Goal: Information Seeking & Learning: Learn about a topic

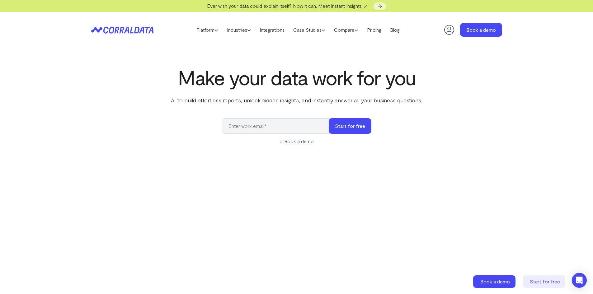
click at [304, 29] on link "Case Studies" at bounding box center [309, 29] width 41 height 9
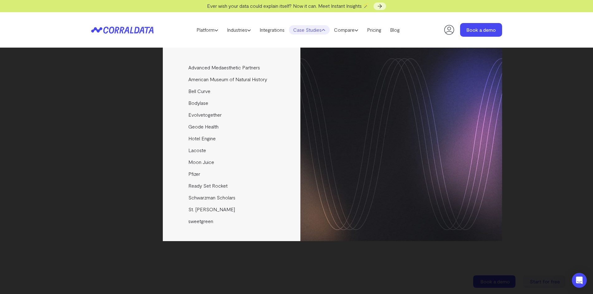
click at [197, 173] on link "Pfizer" at bounding box center [232, 174] width 139 height 12
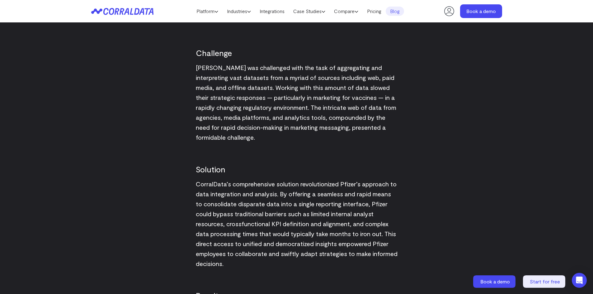
scroll to position [610, 0]
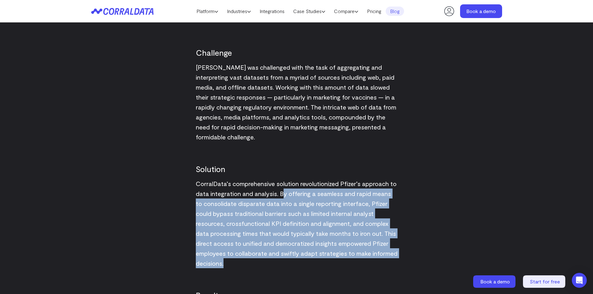
drag, startPoint x: 282, startPoint y: 193, endPoint x: 307, endPoint y: 267, distance: 77.5
click at [307, 267] on p "CorralData’s comprehensive solution revolutionized Pfizer’s approach to data in…" at bounding box center [297, 224] width 202 height 90
click at [291, 222] on span "CorralData’s comprehensive solution revolutionized Pfizer’s approach to data in…" at bounding box center [297, 223] width 202 height 87
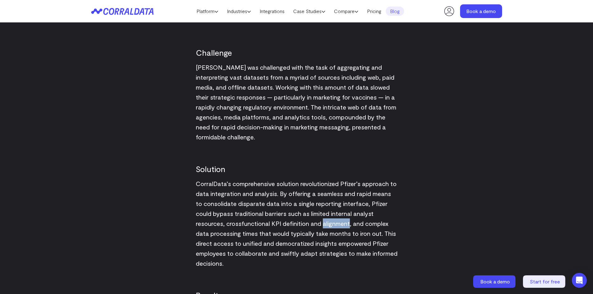
click at [291, 222] on span "CorralData’s comprehensive solution revolutionized Pfizer’s approach to data in…" at bounding box center [297, 223] width 202 height 87
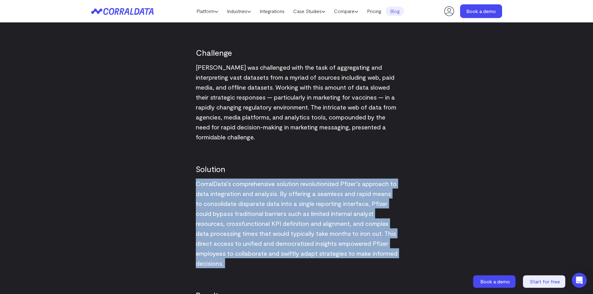
click at [291, 222] on span "CorralData’s comprehensive solution revolutionized Pfizer’s approach to data in…" at bounding box center [297, 223] width 202 height 87
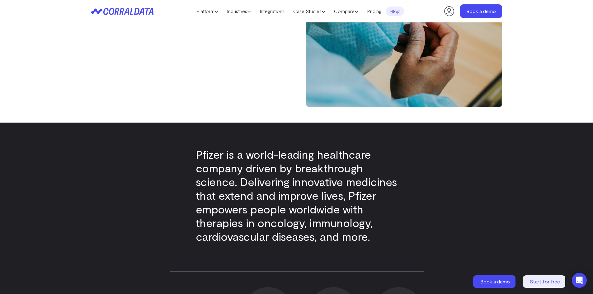
scroll to position [0, 0]
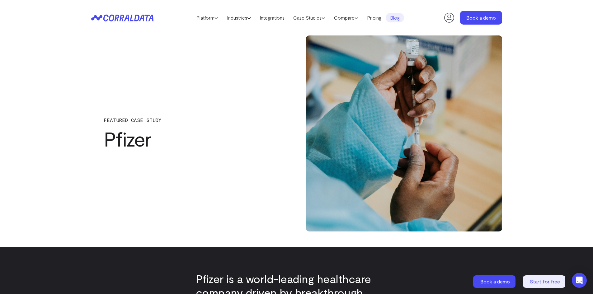
click at [201, 17] on link "Platform" at bounding box center [207, 17] width 31 height 9
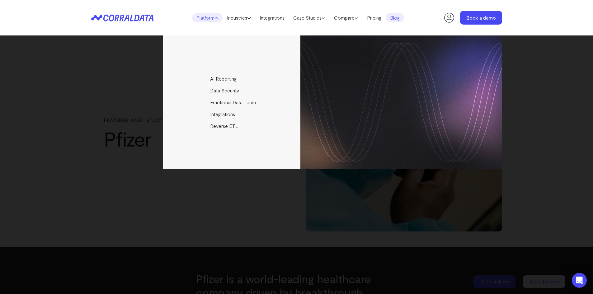
click at [241, 18] on link "Industries" at bounding box center [239, 17] width 33 height 9
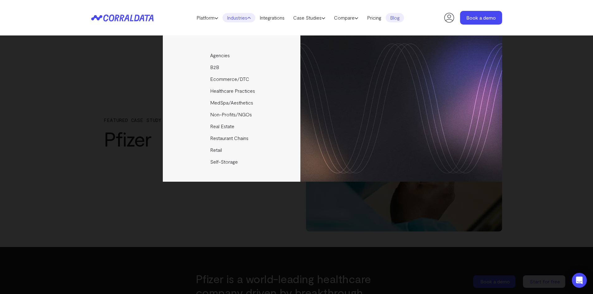
click at [209, 16] on link "Platform" at bounding box center [207, 17] width 31 height 9
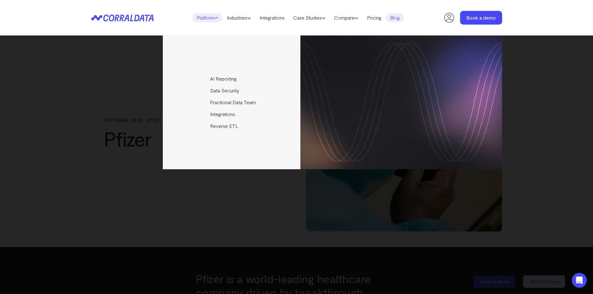
click at [224, 82] on link "AI Reporting" at bounding box center [232, 79] width 139 height 12
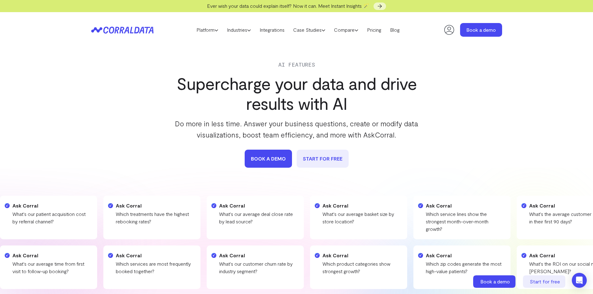
click at [200, 29] on link "Platform" at bounding box center [207, 29] width 31 height 9
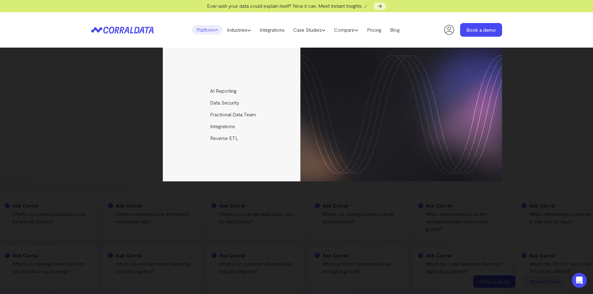
click at [218, 102] on link "Data Security" at bounding box center [232, 103] width 139 height 12
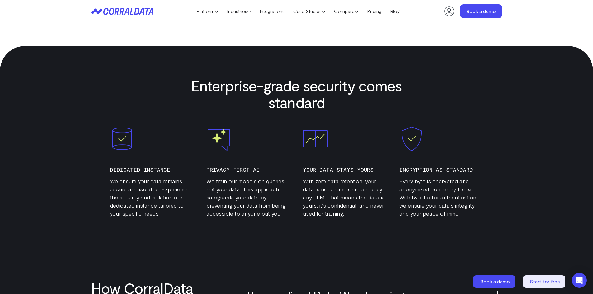
scroll to position [205, 0]
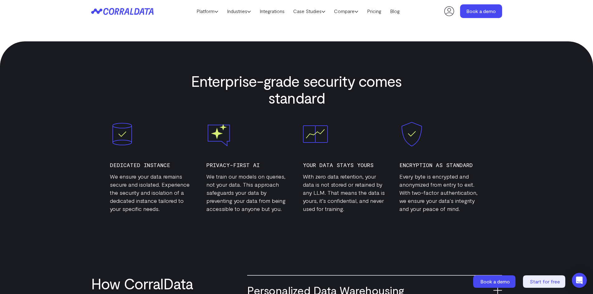
click at [243, 80] on h2 "Enterprise-grade security comes standard" at bounding box center [297, 90] width 212 height 34
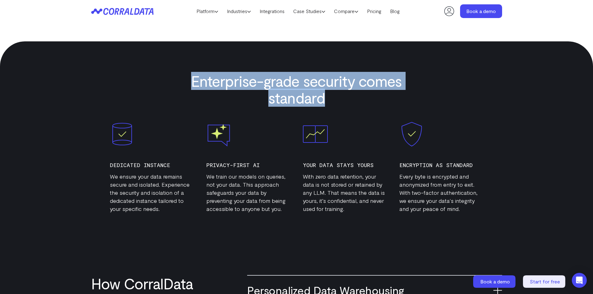
click at [243, 80] on h2 "Enterprise-grade security comes standard" at bounding box center [297, 90] width 212 height 34
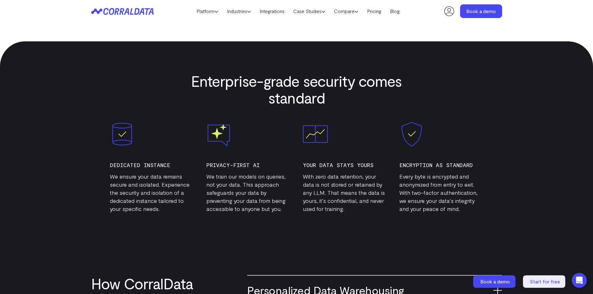
click at [140, 165] on h3 "Dedicated Instance" at bounding box center [152, 165] width 84 height 9
click at [219, 163] on h3 "Privacy-first AI" at bounding box center [248, 165] width 84 height 9
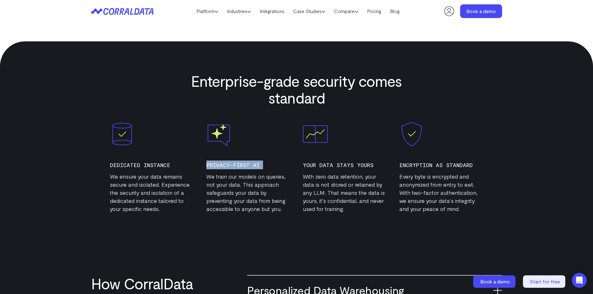
click at [219, 163] on h3 "Privacy-first AI" at bounding box center [248, 165] width 84 height 9
click at [328, 160] on div "Your data stays yours With zero data retention, your data is not stored or reta…" at bounding box center [345, 167] width 84 height 91
click at [328, 164] on h3 "Your data stays yours" at bounding box center [345, 165] width 84 height 9
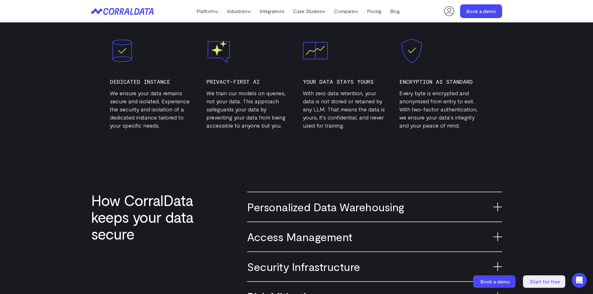
scroll to position [361, 0]
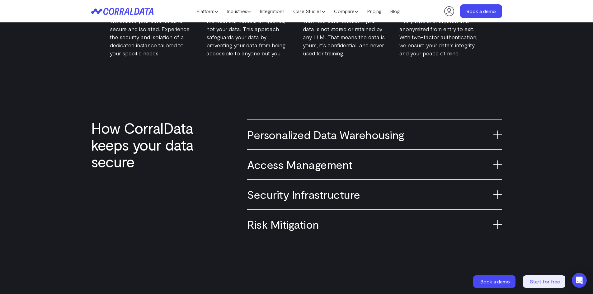
click at [499, 131] on icon at bounding box center [498, 134] width 9 height 9
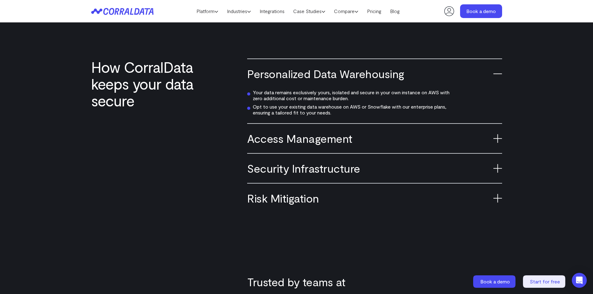
scroll to position [423, 0]
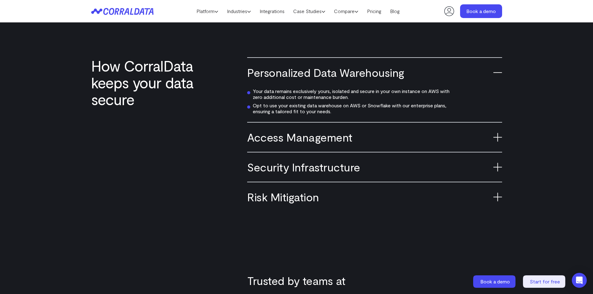
click at [497, 135] on icon at bounding box center [498, 137] width 9 height 9
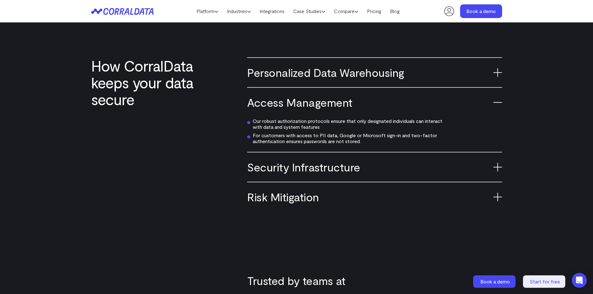
click at [268, 167] on h3 "Security Infrastructure" at bounding box center [374, 167] width 255 height 14
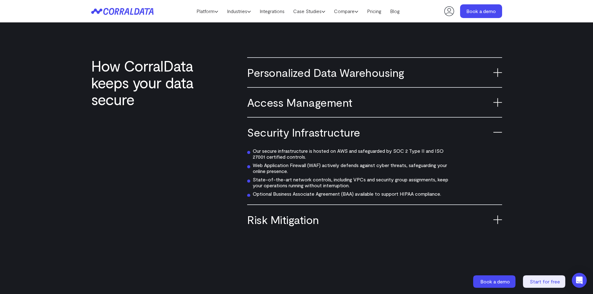
click at [282, 221] on h3 "Risk Mitigation" at bounding box center [374, 220] width 255 height 14
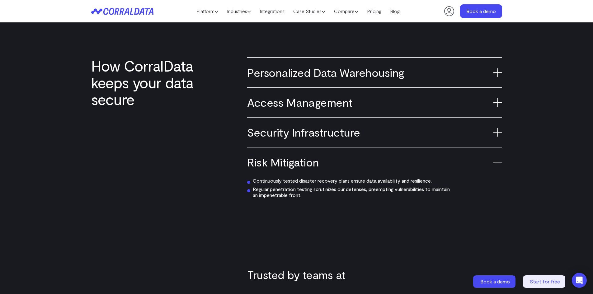
click at [197, 9] on link "Platform" at bounding box center [207, 11] width 31 height 9
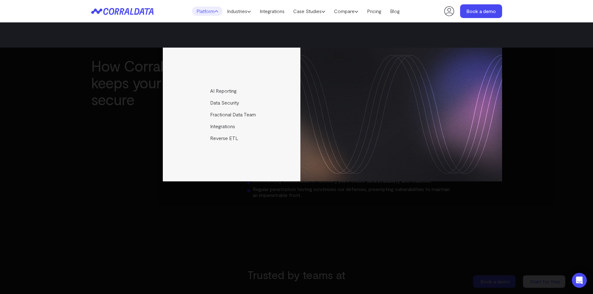
click at [220, 114] on link "Fractional Data Team" at bounding box center [232, 115] width 139 height 12
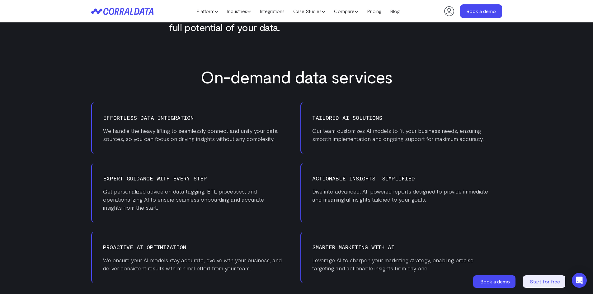
scroll to position [361, 0]
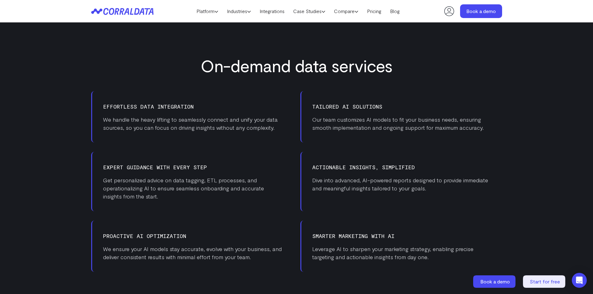
click at [140, 107] on h3 "Effortless Data Integration" at bounding box center [192, 106] width 179 height 9
click at [143, 124] on p "We handle the heavy lifting to seamlessly connect and unify your data sources, …" at bounding box center [192, 124] width 179 height 16
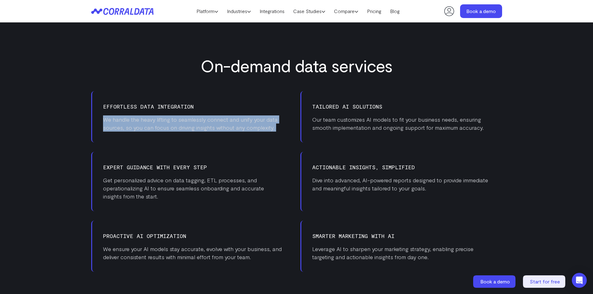
click at [143, 124] on p "We handle the heavy lifting to seamlessly connect and unify your data sources, …" at bounding box center [192, 124] width 179 height 16
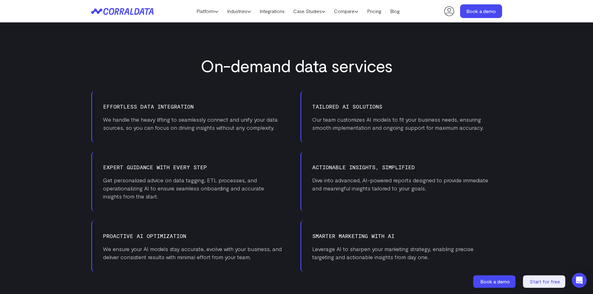
click at [354, 123] on p "Our team customizes AI models to fit your business needs, ensuring smooth imple…" at bounding box center [401, 124] width 179 height 16
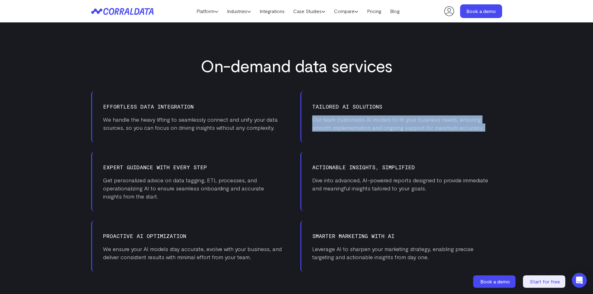
click at [354, 123] on p "Our team customizes AI models to fit your business needs, ensuring smooth imple…" at bounding box center [401, 124] width 179 height 16
click at [206, 12] on link "Platform" at bounding box center [207, 11] width 31 height 9
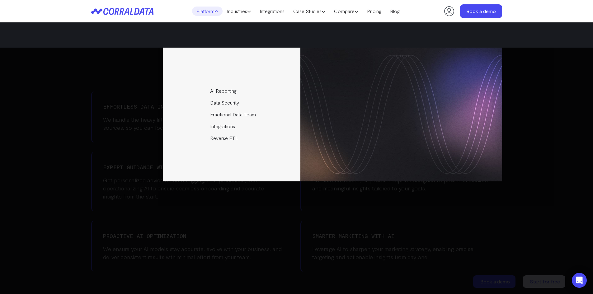
click at [210, 127] on link "Integrations" at bounding box center [232, 127] width 139 height 12
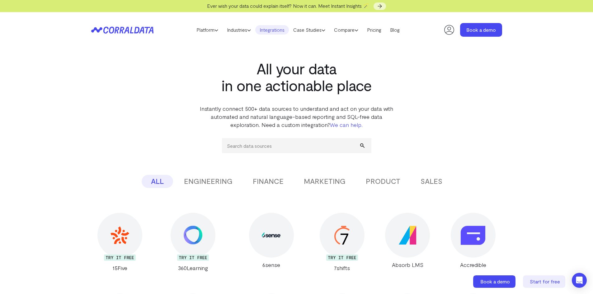
click at [425, 179] on button "SALES" at bounding box center [431, 181] width 40 height 13
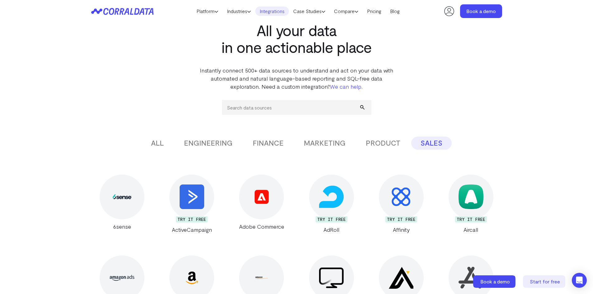
scroll to position [18, 0]
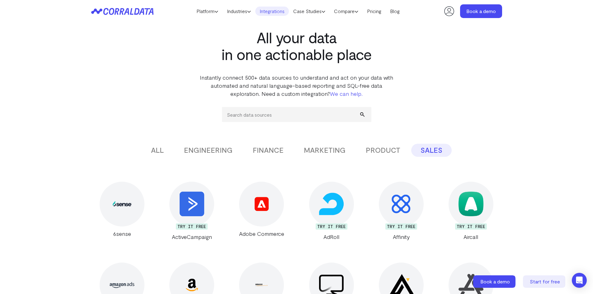
click at [386, 150] on button "PRODUCT" at bounding box center [383, 150] width 53 height 13
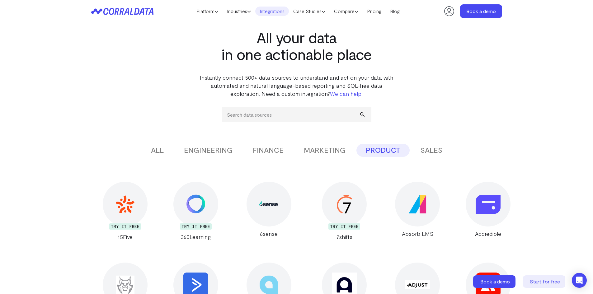
click at [316, 149] on button "MARKETING" at bounding box center [325, 150] width 60 height 13
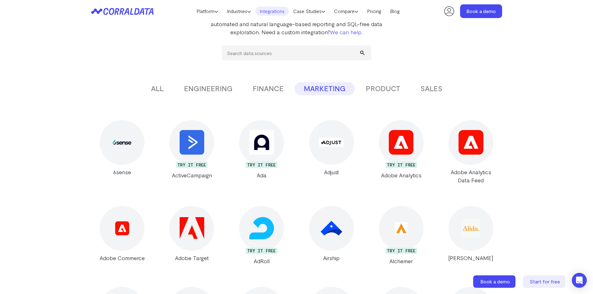
scroll to position [80, 0]
click at [269, 87] on button "FINANCE" at bounding box center [269, 88] width 50 height 13
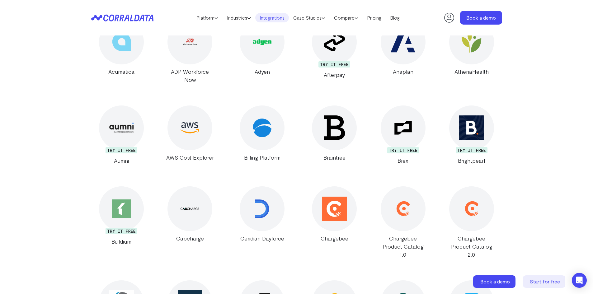
scroll to position [0, 0]
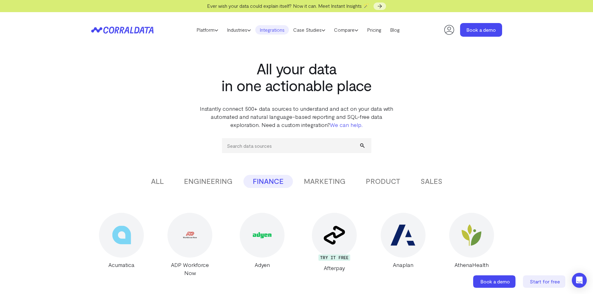
click at [235, 27] on link "Industries" at bounding box center [239, 29] width 33 height 9
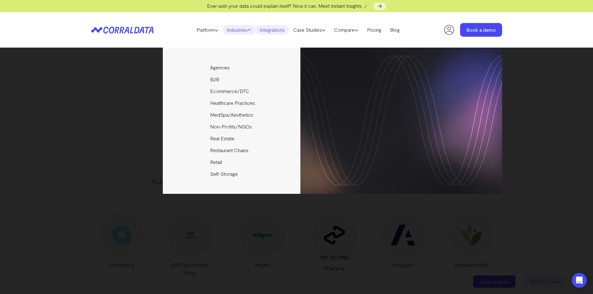
click at [214, 82] on link "B2B" at bounding box center [232, 79] width 139 height 12
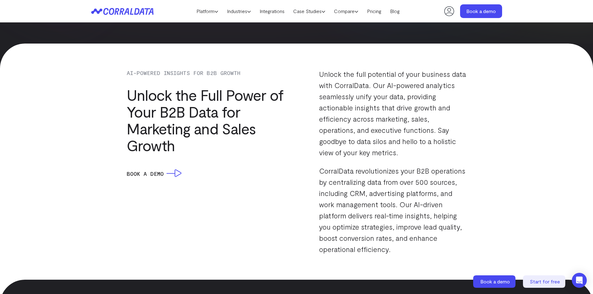
scroll to position [485, 0]
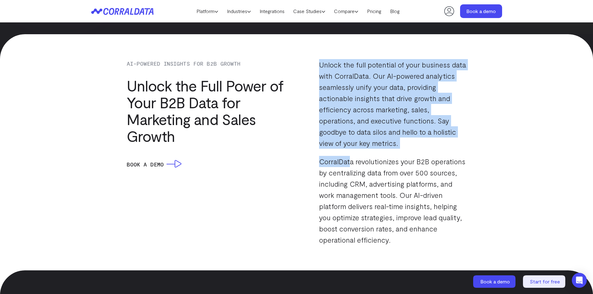
drag, startPoint x: 351, startPoint y: 151, endPoint x: 314, endPoint y: 62, distance: 96.3
click at [314, 62] on div "Unlock the full potential of your business data with CorralData. Our AI-powered…" at bounding box center [384, 152] width 166 height 187
click at [361, 117] on p "Unlock the full potential of your business data with CorralData. Our AI-powered…" at bounding box center [392, 104] width 147 height 90
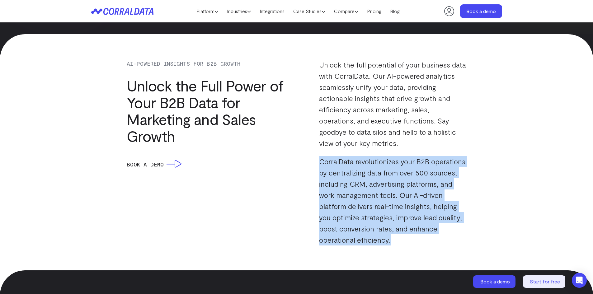
drag, startPoint x: 318, startPoint y: 161, endPoint x: 430, endPoint y: 242, distance: 137.7
click at [430, 242] on div "Unlock the full potential of your business data with CorralData. Our AI-powered…" at bounding box center [384, 152] width 166 height 187
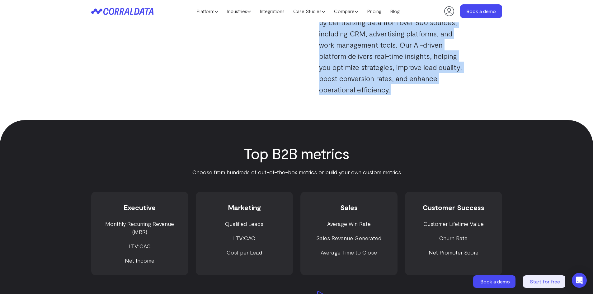
scroll to position [641, 0]
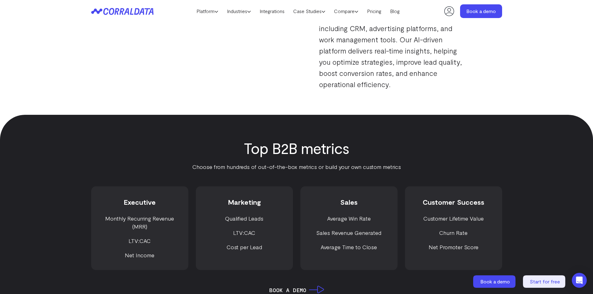
click at [128, 219] on li "Monthly Recurring Revenue (MRR)" at bounding box center [139, 223] width 85 height 16
click at [136, 251] on li "Net Income" at bounding box center [139, 255] width 85 height 8
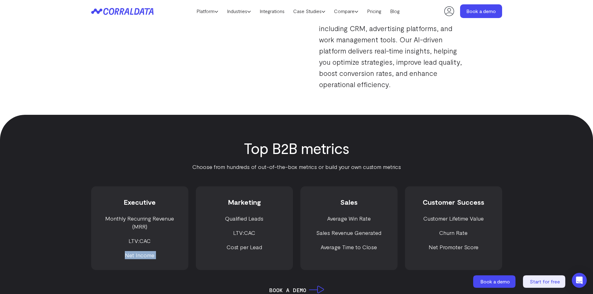
click at [136, 251] on li "Net Income" at bounding box center [139, 255] width 85 height 8
click at [244, 218] on li "Qualified Leads" at bounding box center [244, 219] width 85 height 8
click at [249, 248] on li "Cost per Lead" at bounding box center [244, 247] width 85 height 8
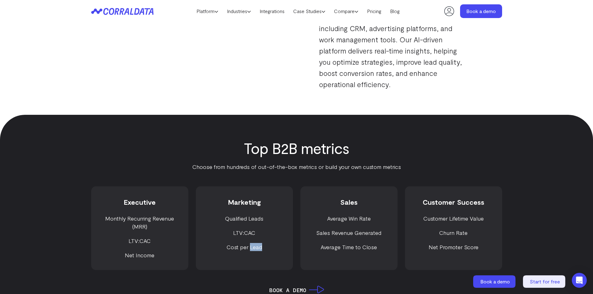
click at [249, 248] on li "Cost per Lead" at bounding box center [244, 247] width 85 height 8
click at [350, 215] on li "Average Win Rate" at bounding box center [349, 219] width 85 height 8
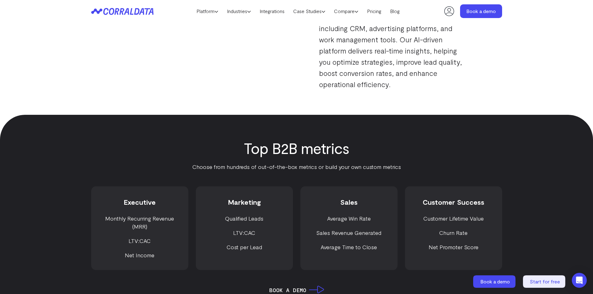
click at [343, 234] on li "Sales Revenue Generated" at bounding box center [349, 233] width 85 height 8
click at [449, 215] on li "Customer Lifetime Value" at bounding box center [453, 219] width 85 height 8
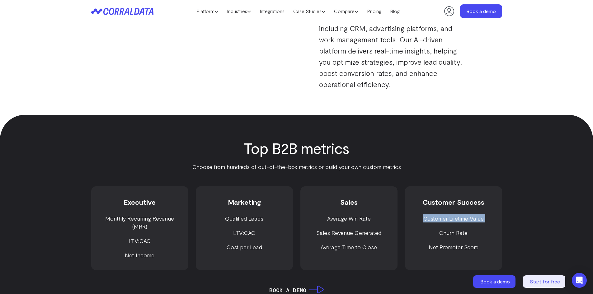
click at [449, 215] on li "Customer Lifetime Value" at bounding box center [453, 219] width 85 height 8
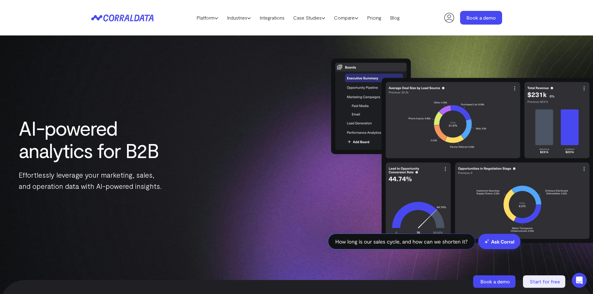
scroll to position [0, 0]
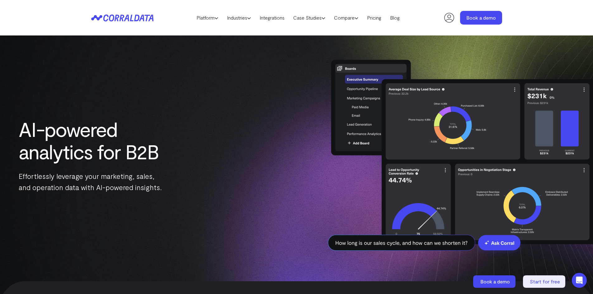
click at [237, 15] on link "Industries" at bounding box center [239, 17] width 33 height 9
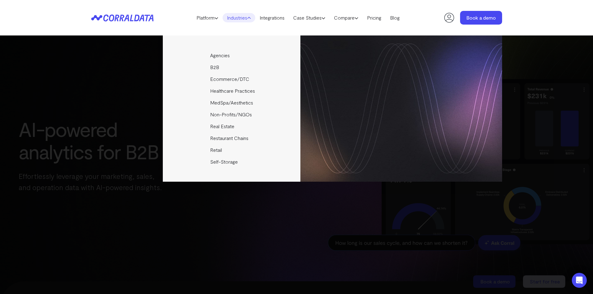
click at [270, 16] on link "Integrations" at bounding box center [272, 17] width 34 height 9
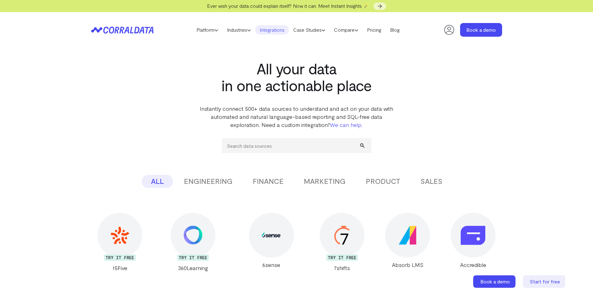
click at [271, 21] on header "Platform AI Reporting Use AI to effortlessly answer any business questions from…" at bounding box center [296, 29] width 411 height 35
click at [317, 31] on link "Case Studies" at bounding box center [309, 29] width 41 height 9
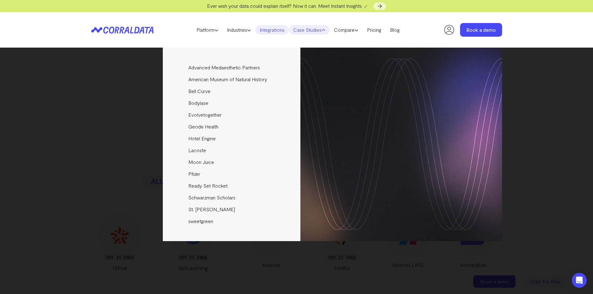
click at [196, 94] on link "Bell Curve" at bounding box center [232, 91] width 139 height 12
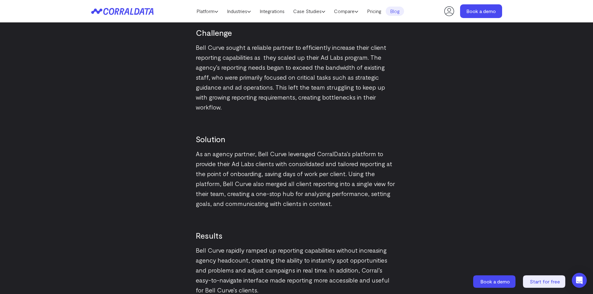
scroll to position [766, 0]
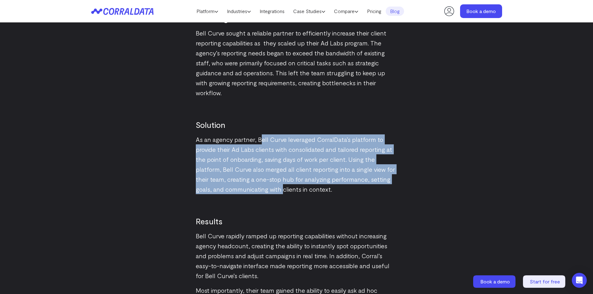
drag, startPoint x: 269, startPoint y: 147, endPoint x: 281, endPoint y: 182, distance: 36.9
click at [281, 182] on p "As an agency partner, Bell Curve leveraged CorralData’s platform to provide the…" at bounding box center [297, 165] width 202 height 60
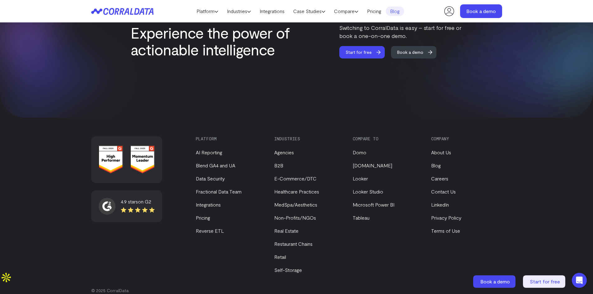
scroll to position [1152, 0]
click at [440, 149] on link "About Us" at bounding box center [441, 152] width 20 height 6
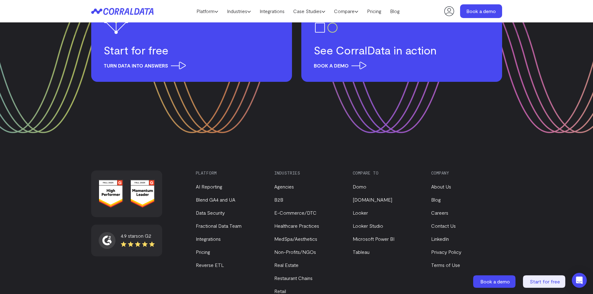
scroll to position [822, 0]
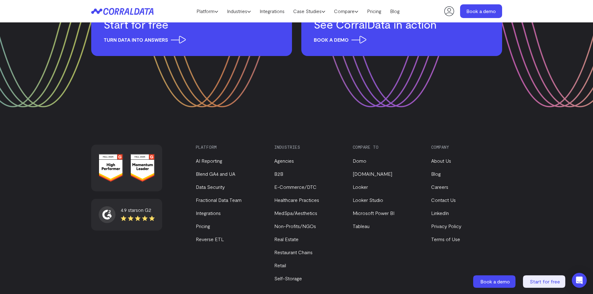
click at [435, 184] on link "Careers" at bounding box center [439, 187] width 17 height 6
click at [440, 184] on link "Careers" at bounding box center [439, 187] width 17 height 6
